Goal: Task Accomplishment & Management: Manage account settings

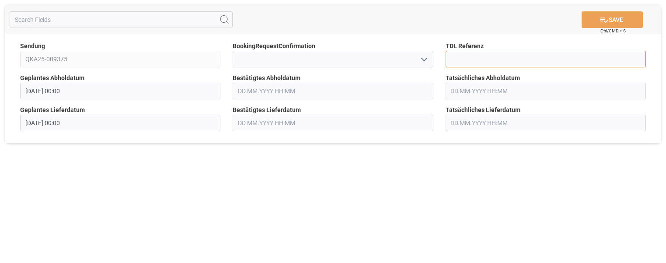
click at [491, 58] on input at bounding box center [545, 59] width 200 height 17
type input "36365"
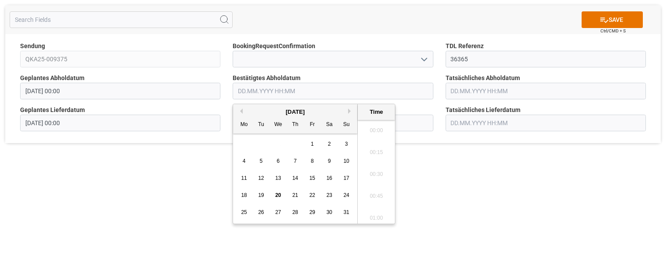
scroll to position [1271, 0]
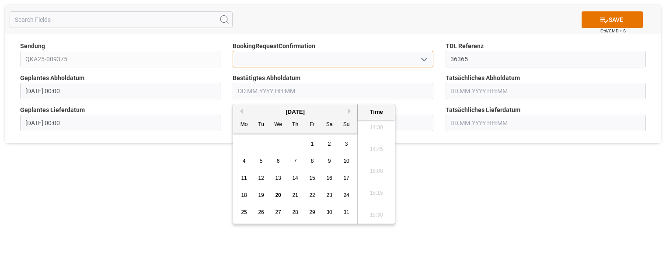
click at [261, 56] on input at bounding box center [333, 59] width 200 height 17
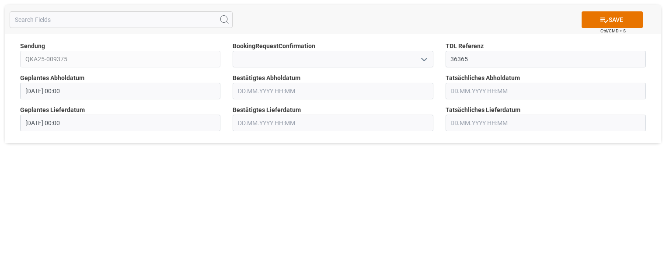
click at [402, 89] on input "text" at bounding box center [333, 91] width 200 height 17
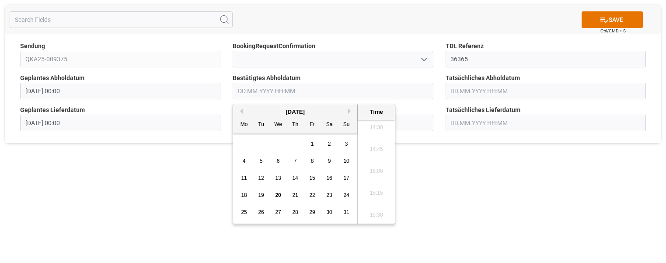
click at [314, 194] on span "22" at bounding box center [312, 195] width 6 height 6
click at [375, 178] on li "09:00" at bounding box center [376, 181] width 37 height 22
type input "22.08.2025 09:00"
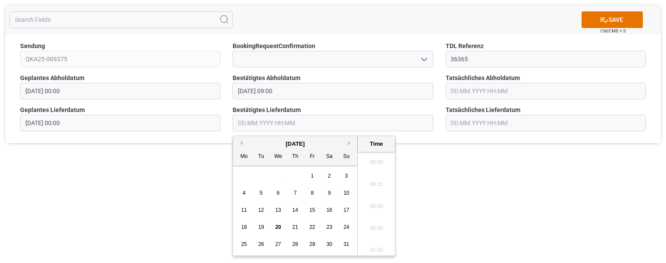
click at [266, 125] on input "text" at bounding box center [333, 123] width 200 height 17
click at [241, 244] on span "25" at bounding box center [244, 244] width 6 height 6
click at [381, 222] on li "13:00" at bounding box center [376, 223] width 37 height 22
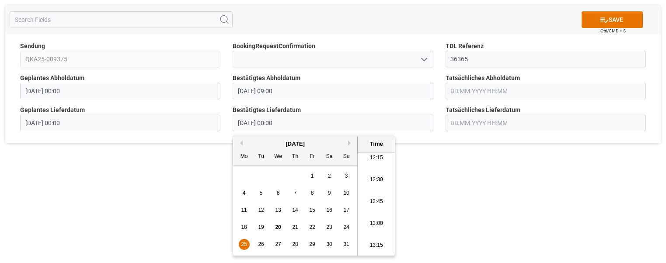
type input "25.08.2025 13:00"
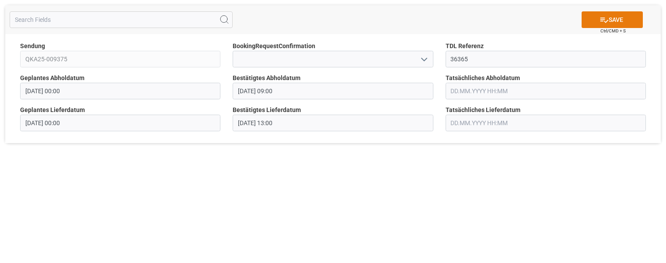
click at [618, 20] on button "SAVE" at bounding box center [611, 19] width 61 height 17
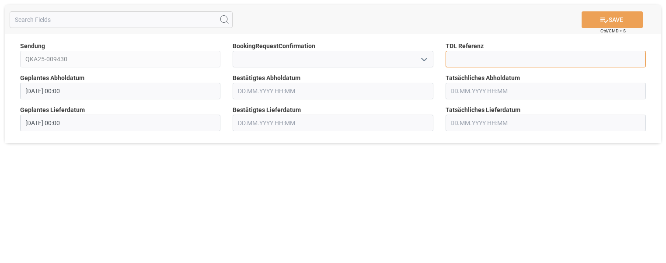
click at [466, 53] on input at bounding box center [545, 59] width 200 height 17
type input "36277"
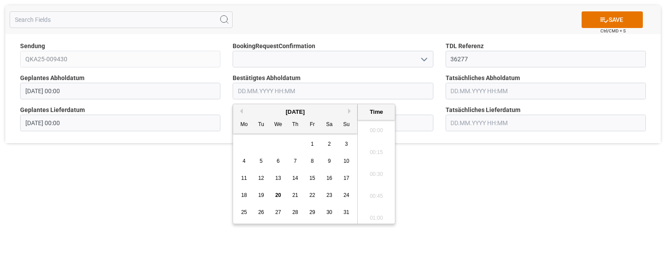
click at [269, 92] on input "text" at bounding box center [333, 91] width 200 height 17
click at [278, 212] on span "27" at bounding box center [278, 212] width 6 height 6
click at [270, 90] on input "[DATE] 00:00" at bounding box center [333, 91] width 200 height 17
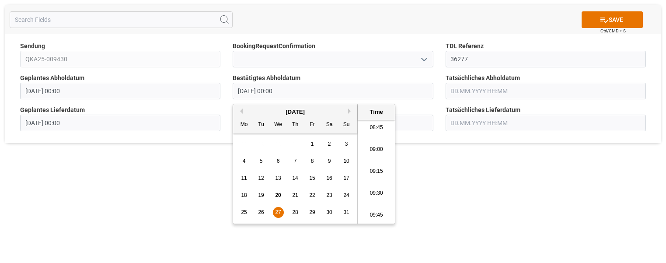
click at [379, 212] on li "09:45" at bounding box center [376, 215] width 37 height 22
type input "[DATE] 09:45"
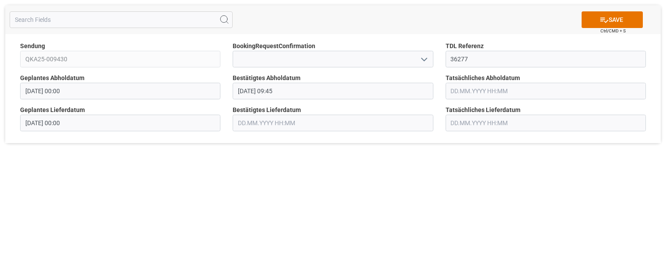
click at [302, 122] on input "text" at bounding box center [333, 123] width 200 height 17
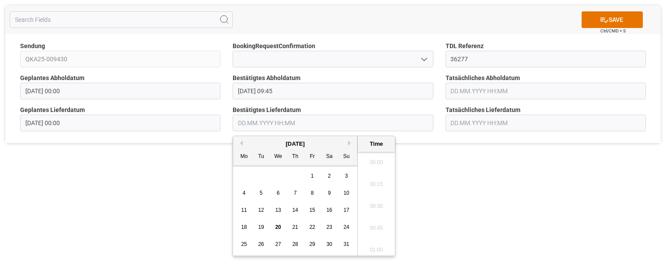
scroll to position [1293, 0]
click at [312, 243] on span "29" at bounding box center [312, 244] width 6 height 6
click at [381, 245] on li "13:15" at bounding box center [376, 247] width 37 height 22
type input "[DATE] 13:15"
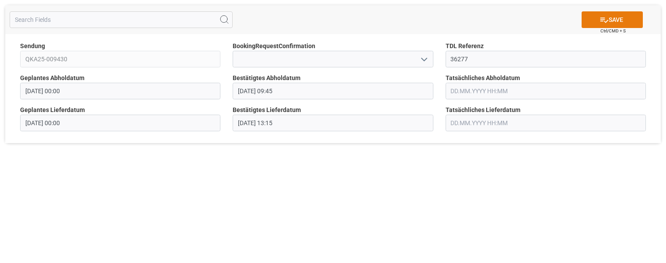
click at [608, 17] on button "SAVE" at bounding box center [611, 19] width 61 height 17
